Goal: Find specific page/section: Find specific page/section

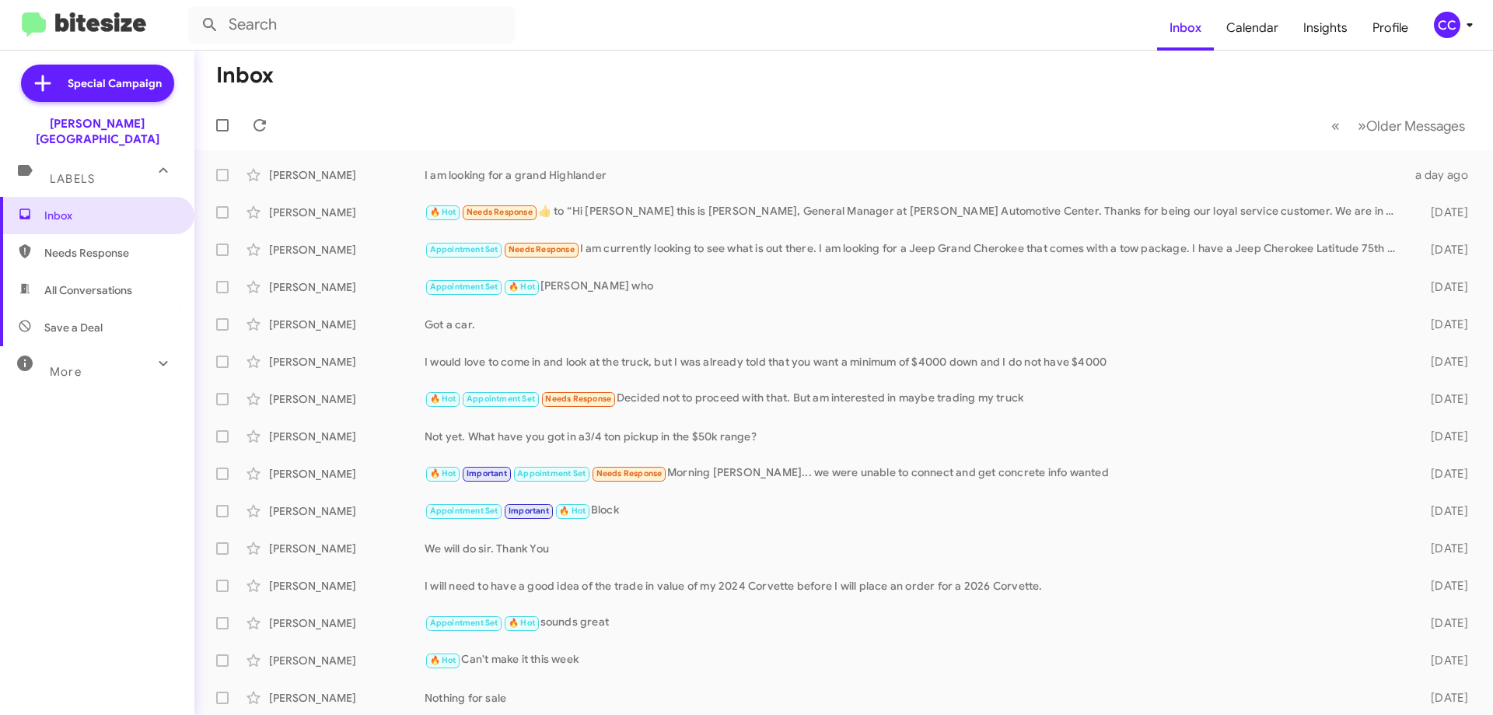
click at [103, 245] on span "Needs Response" at bounding box center [110, 253] width 132 height 16
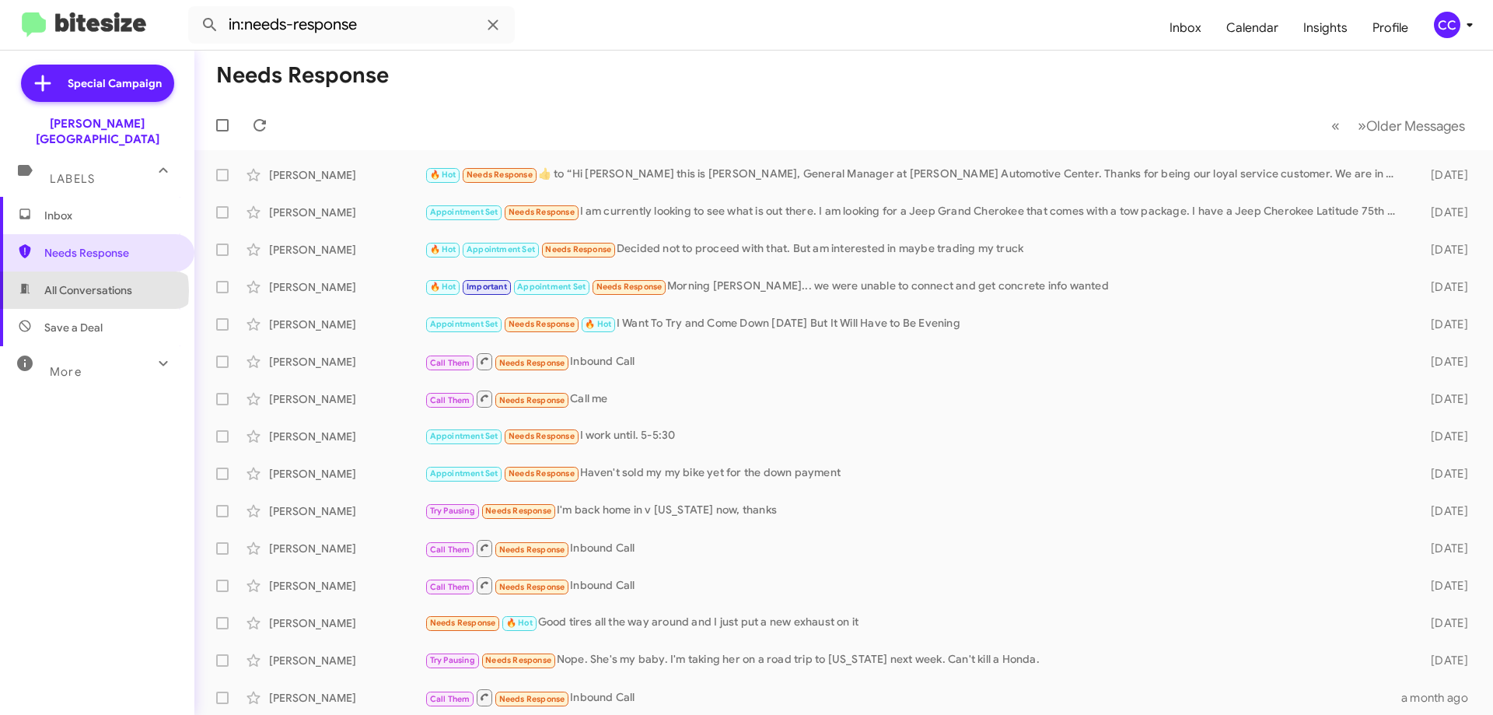
click at [93, 282] on span "All Conversations" at bounding box center [88, 290] width 88 height 16
type input "in:all-conversations"
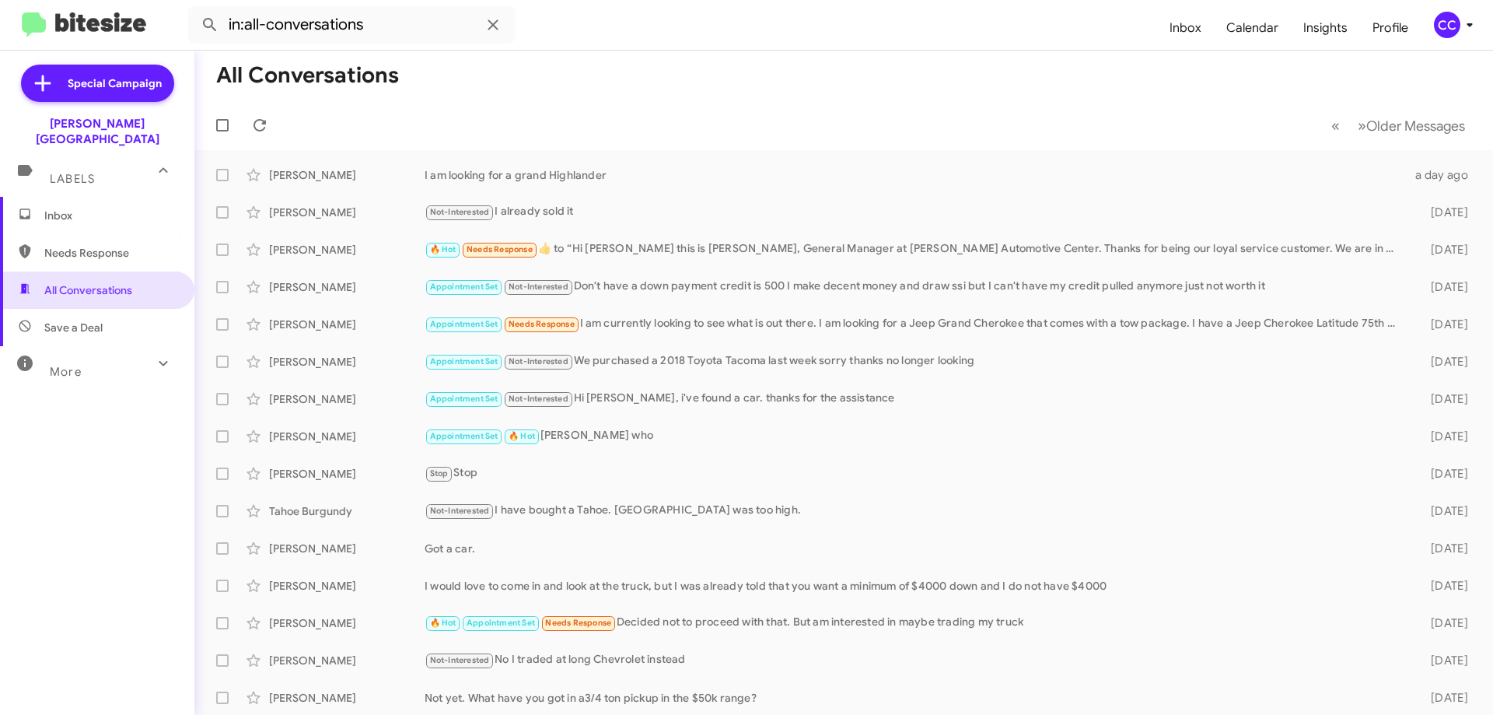
click at [67, 208] on span "Inbox" at bounding box center [110, 216] width 132 height 16
